Goal: Task Accomplishment & Management: Complete application form

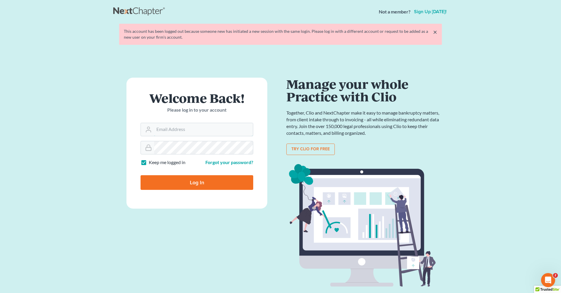
type input "[EMAIL_ADDRESS][DOMAIN_NAME]"
click at [200, 181] on input "Log In" at bounding box center [197, 182] width 113 height 15
type input "Thinking..."
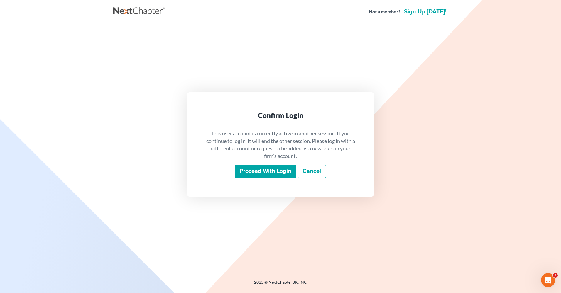
click at [250, 172] on input "Proceed with login" at bounding box center [265, 171] width 61 height 13
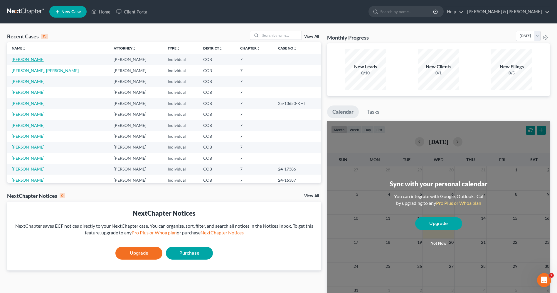
click at [27, 60] on link "[PERSON_NAME]" at bounding box center [28, 59] width 33 height 5
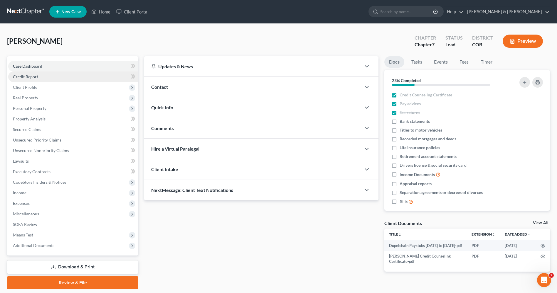
click at [23, 77] on span "Credit Report" at bounding box center [25, 76] width 25 height 5
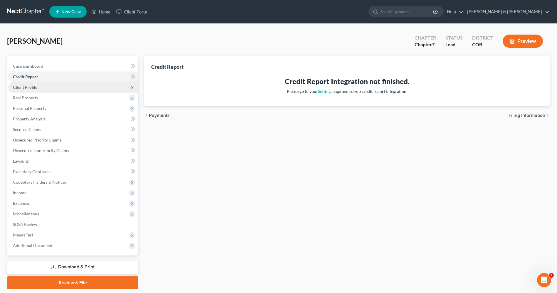
click at [23, 87] on span "Client Profile" at bounding box center [25, 87] width 24 height 5
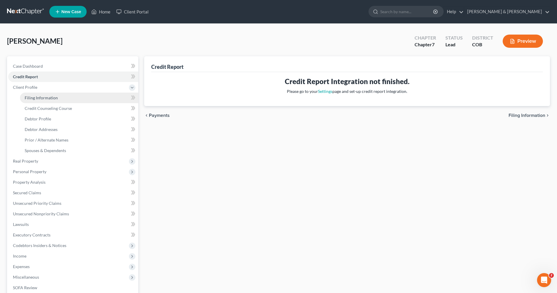
click at [40, 96] on span "Filing Information" at bounding box center [41, 97] width 33 height 5
select select "1"
select select "0"
select select "5"
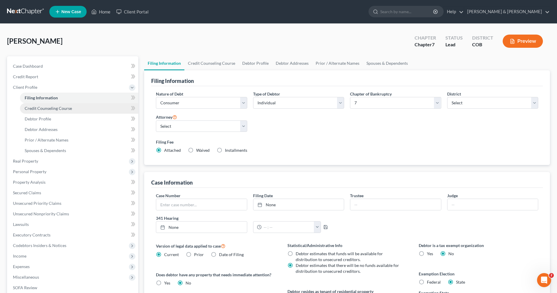
click at [42, 107] on span "Credit Counseling Course" at bounding box center [48, 108] width 47 height 5
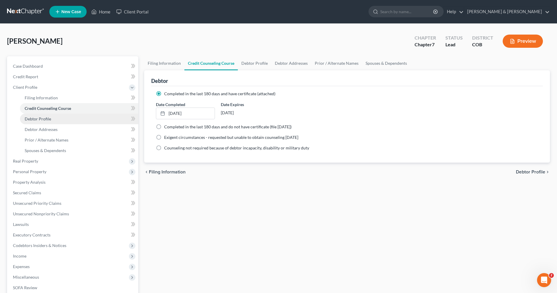
click at [28, 118] on span "Debtor Profile" at bounding box center [38, 118] width 26 height 5
select select "2"
select select "0"
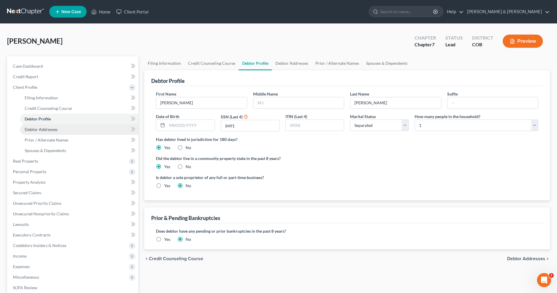
click at [26, 130] on span "Debtor Addresses" at bounding box center [41, 129] width 33 height 5
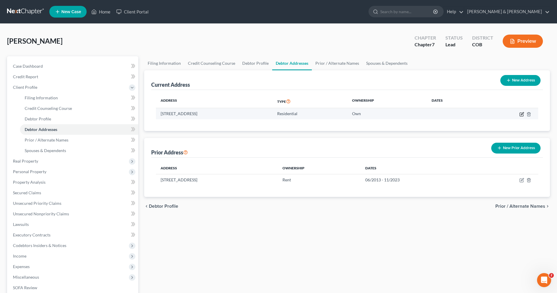
click at [520, 115] on icon "button" at bounding box center [521, 114] width 5 height 5
select select "5"
select select "0"
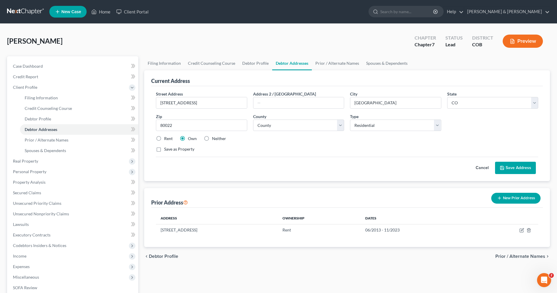
click at [164, 139] on label "Rent" at bounding box center [168, 139] width 9 height 6
click at [166, 139] on input "Rent" at bounding box center [168, 138] width 4 height 4
radio input "true"
click at [506, 170] on button "Save Address" at bounding box center [515, 168] width 41 height 12
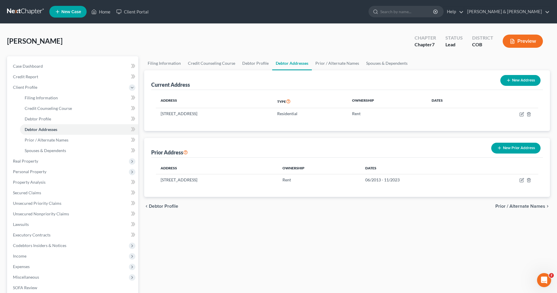
click at [67, 10] on span "New Case" at bounding box center [71, 12] width 20 height 4
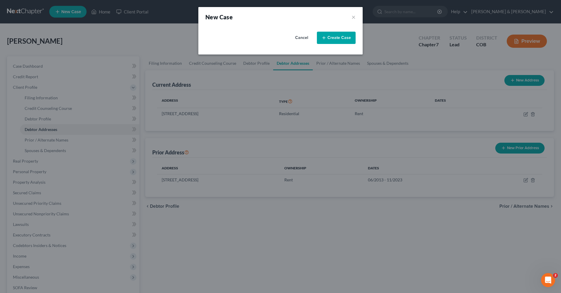
select select "11"
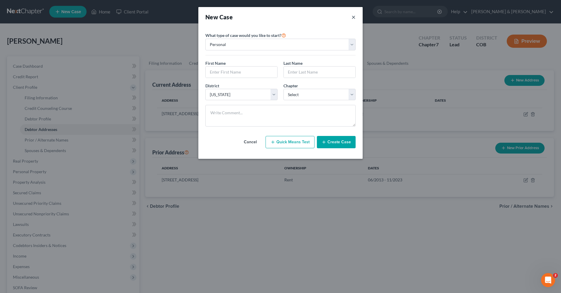
click at [355, 17] on button "×" at bounding box center [354, 17] width 4 height 8
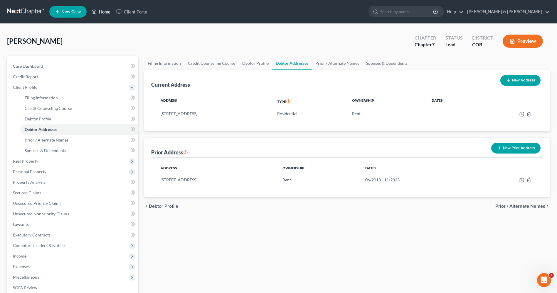
click at [107, 10] on link "Home" at bounding box center [100, 11] width 25 height 11
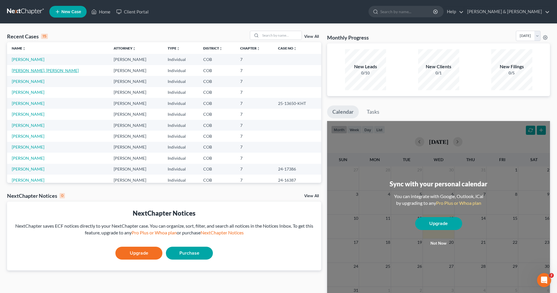
click at [20, 69] on link "[PERSON_NAME], [PERSON_NAME]" at bounding box center [45, 70] width 67 height 5
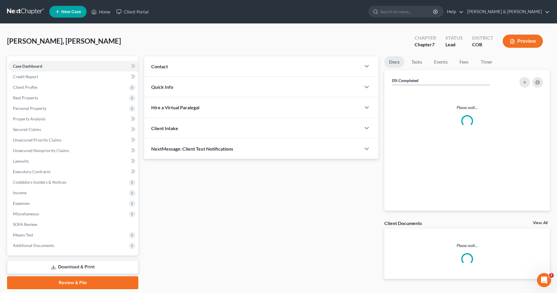
click at [20, 69] on link "Case Dashboard" at bounding box center [73, 66] width 130 height 11
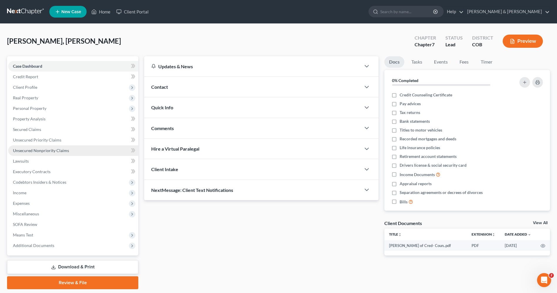
click at [36, 153] on span "Unsecured Nonpriority Claims" at bounding box center [41, 150] width 56 height 5
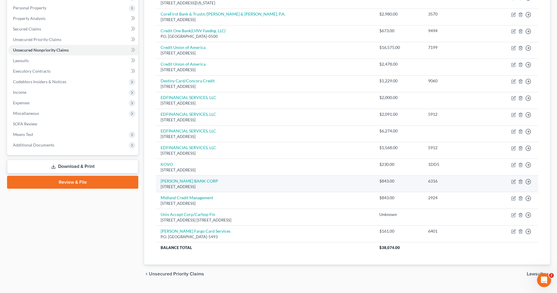
scroll to position [113, 0]
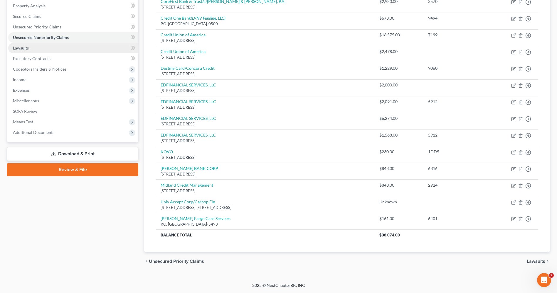
click at [16, 45] on span "Lawsuits" at bounding box center [21, 47] width 16 height 5
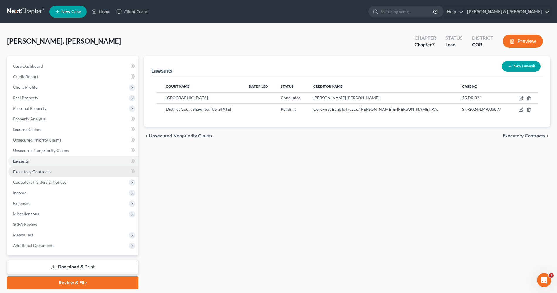
click at [30, 172] on span "Executory Contracts" at bounding box center [32, 171] width 38 height 5
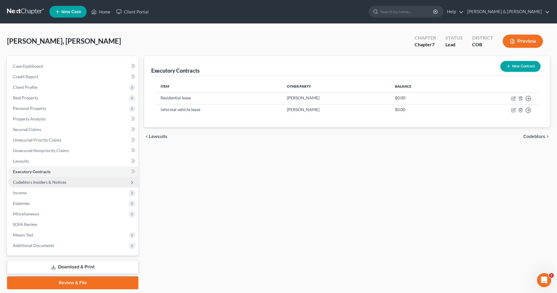
click at [27, 183] on span "Codebtors Insiders & Notices" at bounding box center [39, 182] width 53 height 5
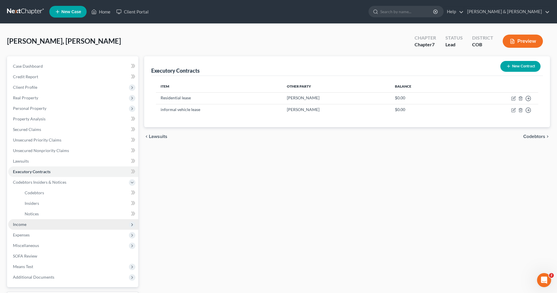
click at [23, 222] on span "Income" at bounding box center [19, 224] width 13 height 5
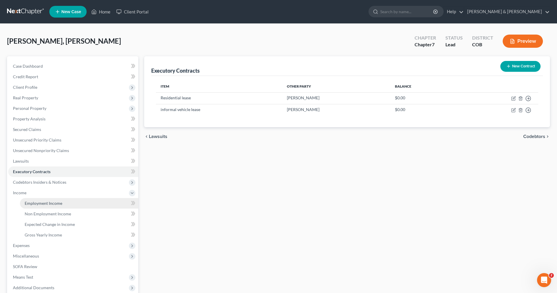
click at [39, 205] on span "Employment Income" at bounding box center [44, 203] width 38 height 5
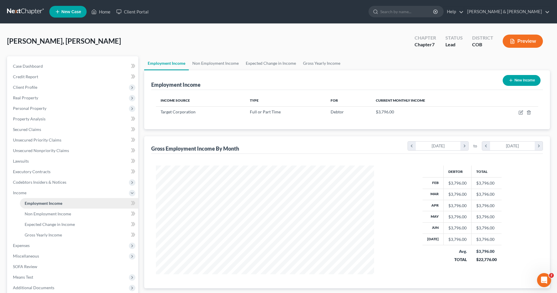
scroll to position [109, 229]
click at [21, 245] on span "Expenses" at bounding box center [21, 245] width 17 height 5
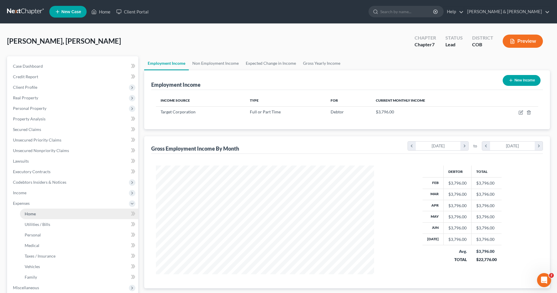
click at [30, 214] on span "Home" at bounding box center [30, 214] width 11 height 5
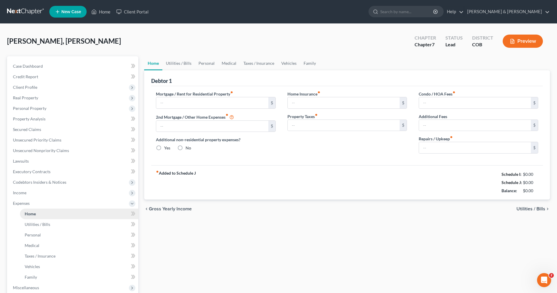
type input "500.00"
type input "0.00"
radio input "true"
type input "0.00"
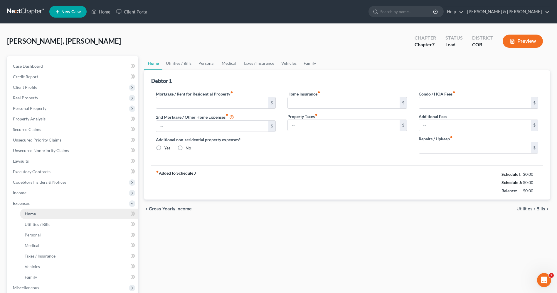
type input "0.00"
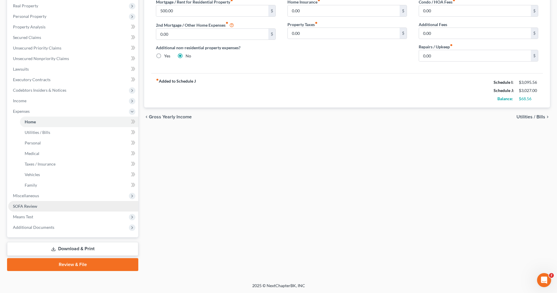
scroll to position [92, 0]
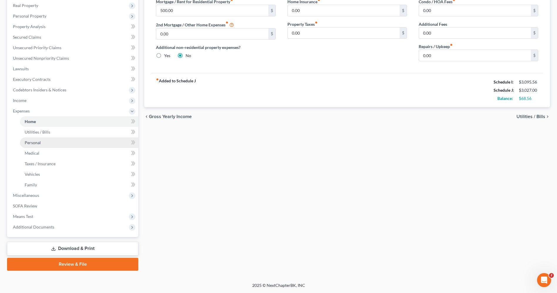
click at [33, 143] on span "Personal" at bounding box center [33, 142] width 16 height 5
